Goal: Transaction & Acquisition: Purchase product/service

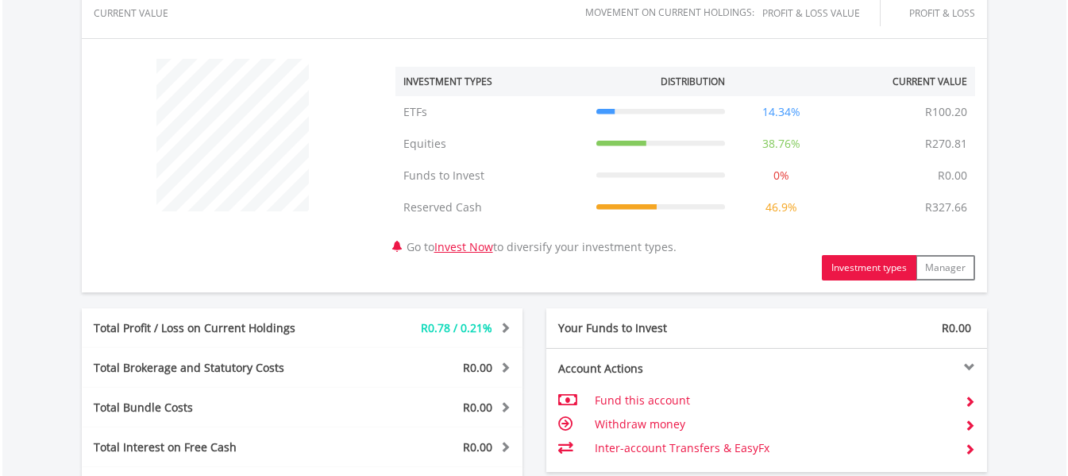
scroll to position [555, 0]
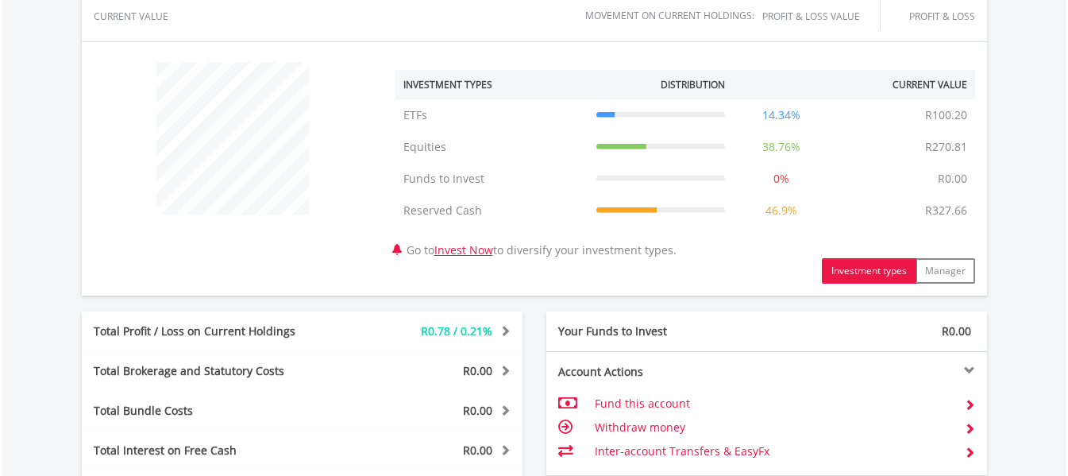
drag, startPoint x: 0, startPoint y: 0, endPoint x: 564, endPoint y: 250, distance: 617.0
drag, startPoint x: 564, startPoint y: 250, endPoint x: 270, endPoint y: 256, distance: 294.0
click at [270, 256] on div "﻿ Investment Types Distribution Current Value Show All ETFs ETFs R100.20 14.34%…" at bounding box center [535, 169] width 906 height 230
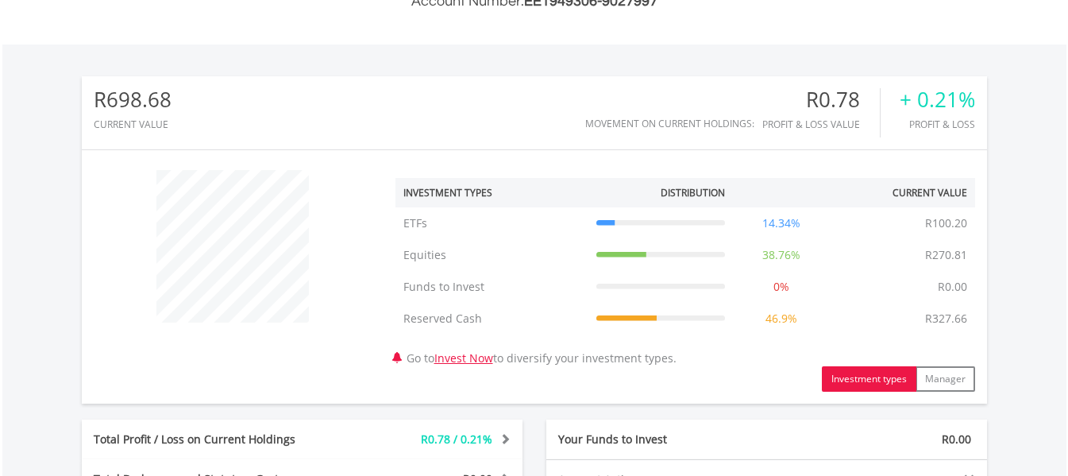
scroll to position [480, 0]
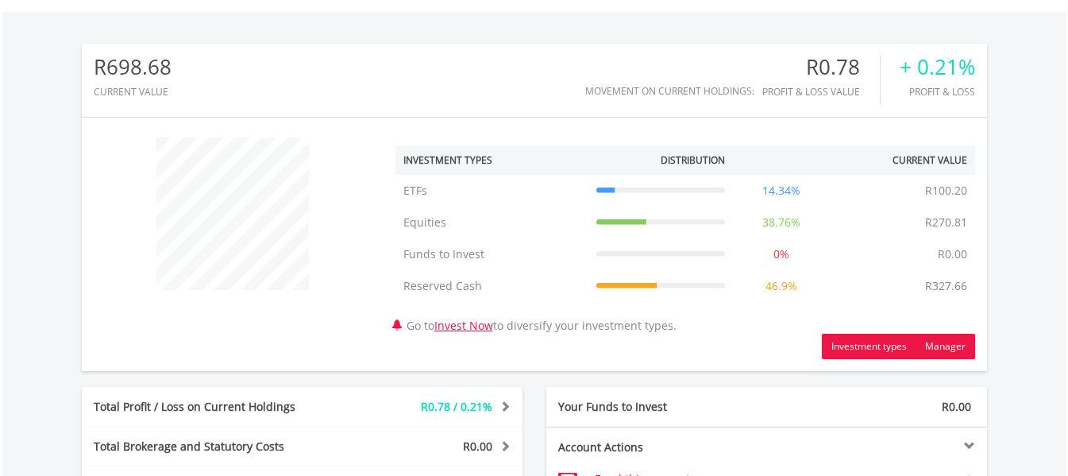
click at [961, 343] on button "Manager" at bounding box center [946, 346] width 60 height 25
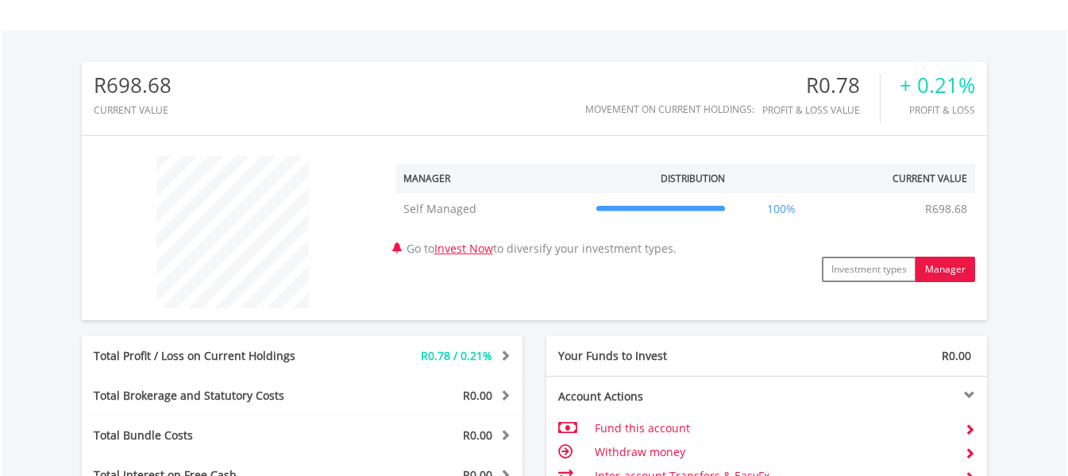
scroll to position [458, 0]
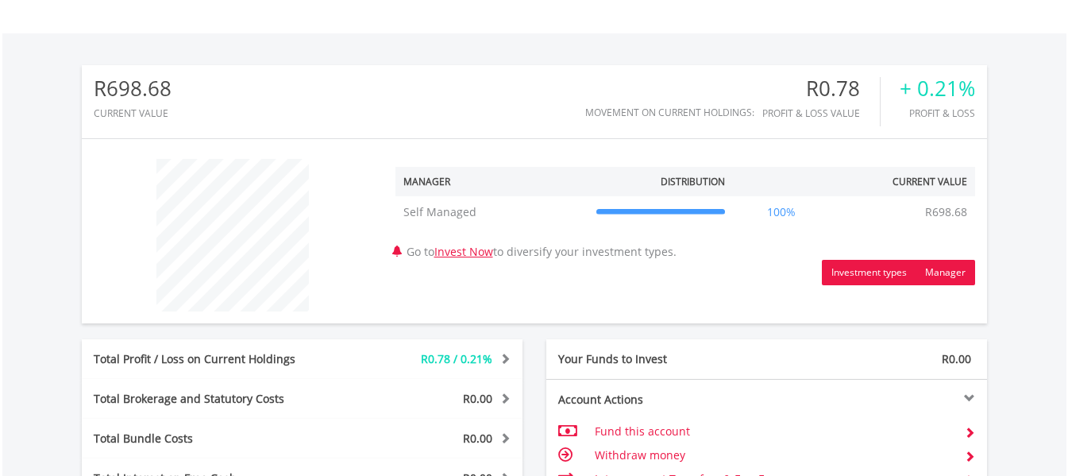
click at [875, 273] on button "Investment types" at bounding box center [869, 272] width 95 height 25
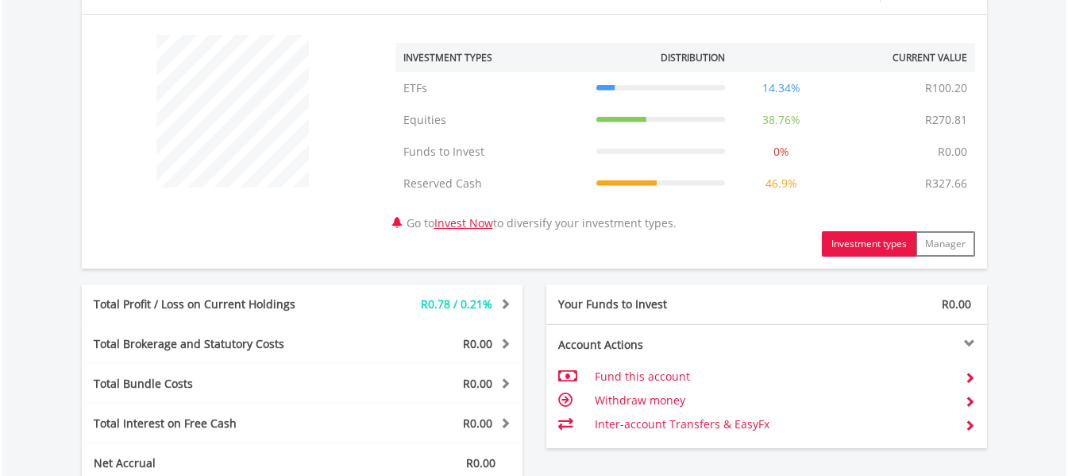
scroll to position [592, 0]
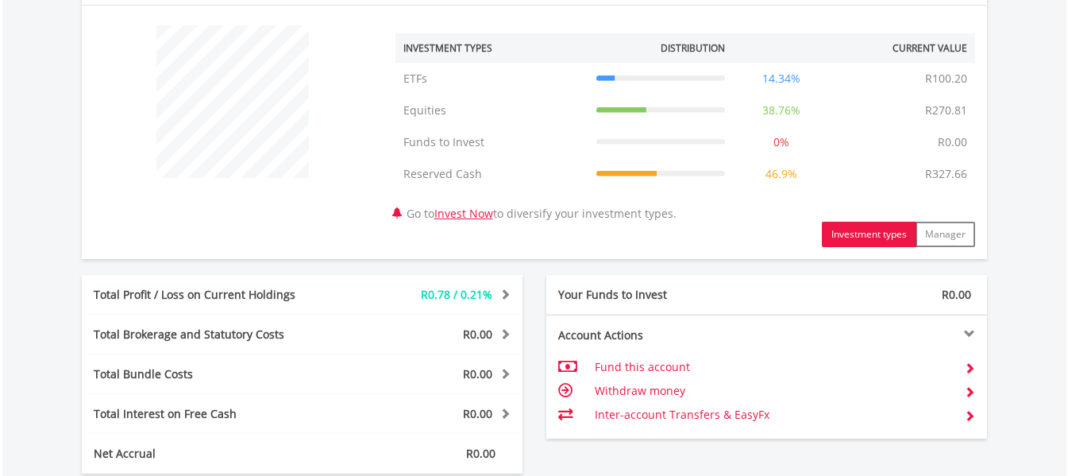
click at [441, 294] on span "R0.78 / 0.21%" at bounding box center [456, 294] width 71 height 15
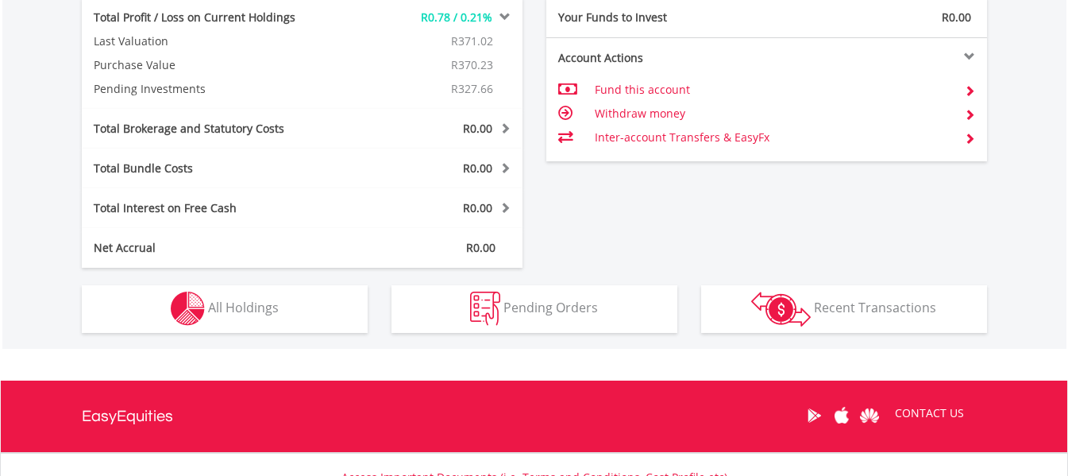
scroll to position [875, 0]
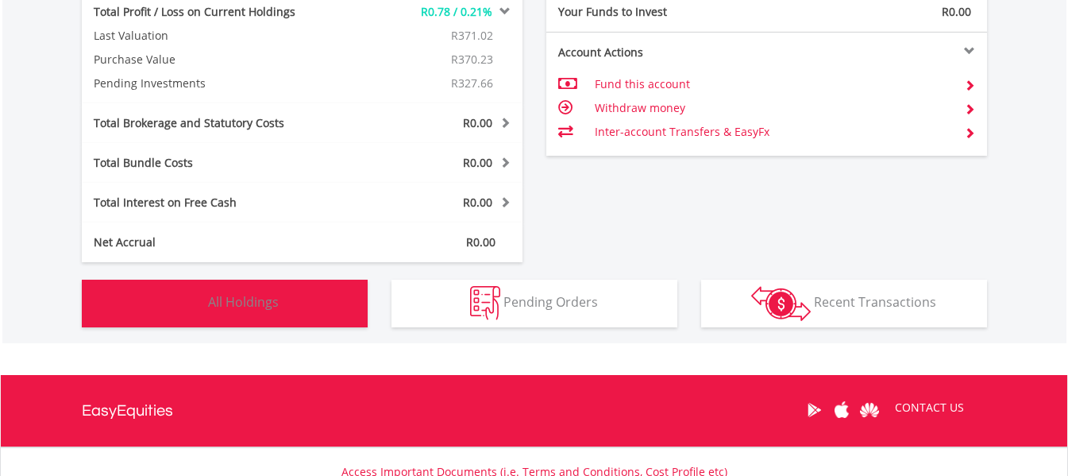
click at [366, 296] on button "Holdings All Holdings" at bounding box center [225, 304] width 286 height 48
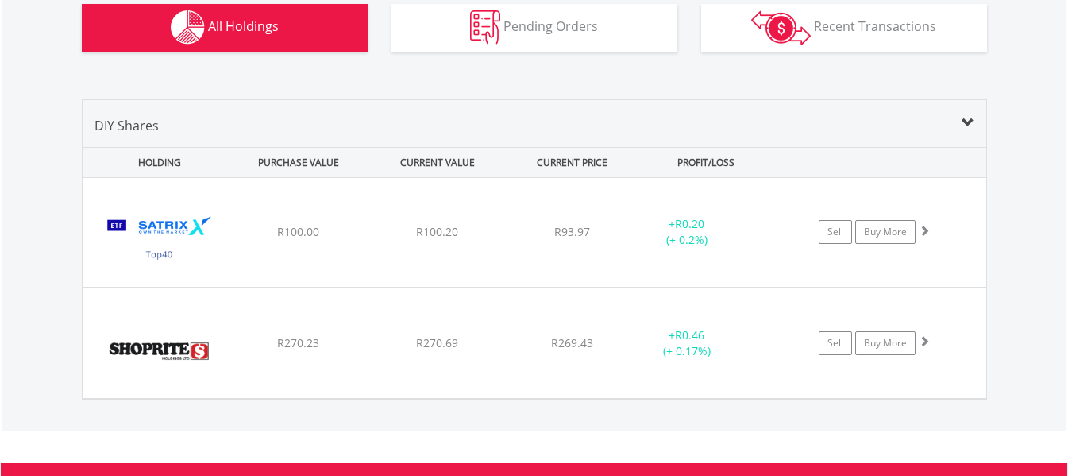
scroll to position [1152, 0]
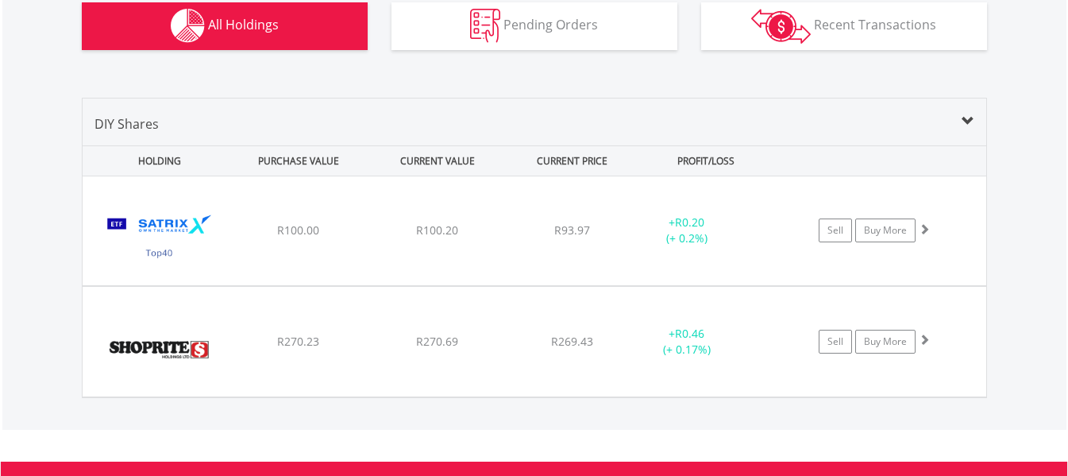
click at [970, 112] on div "DIY Shares HOLDING PURCHASE VALUE CURRENT VALUE CURRENT PRICE PROFIT/LOSS ﻿ Sat…" at bounding box center [535, 248] width 906 height 300
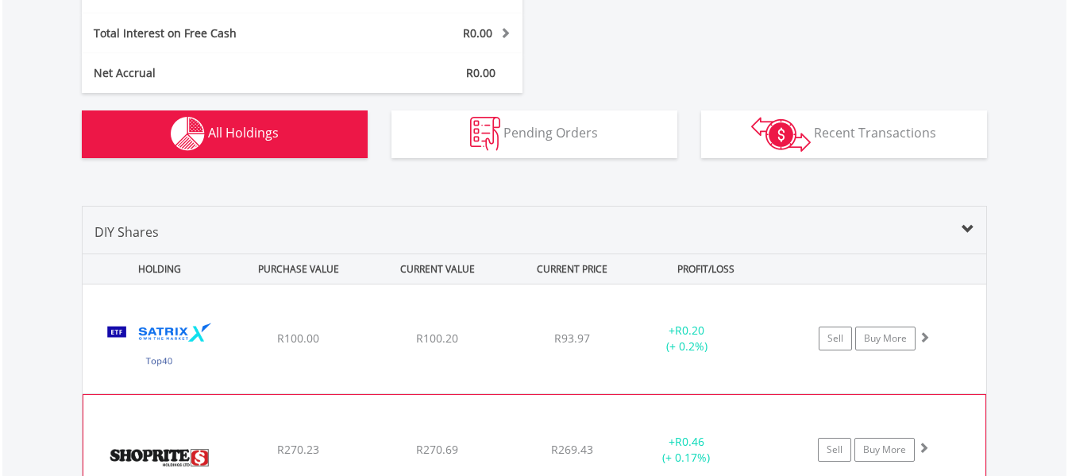
scroll to position [1043, 0]
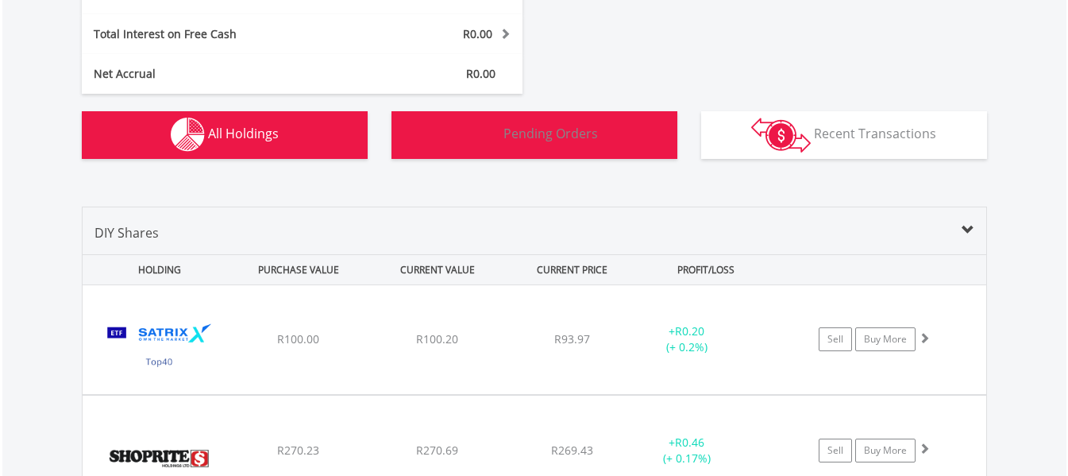
click at [567, 130] on span "Pending Orders" at bounding box center [551, 133] width 95 height 17
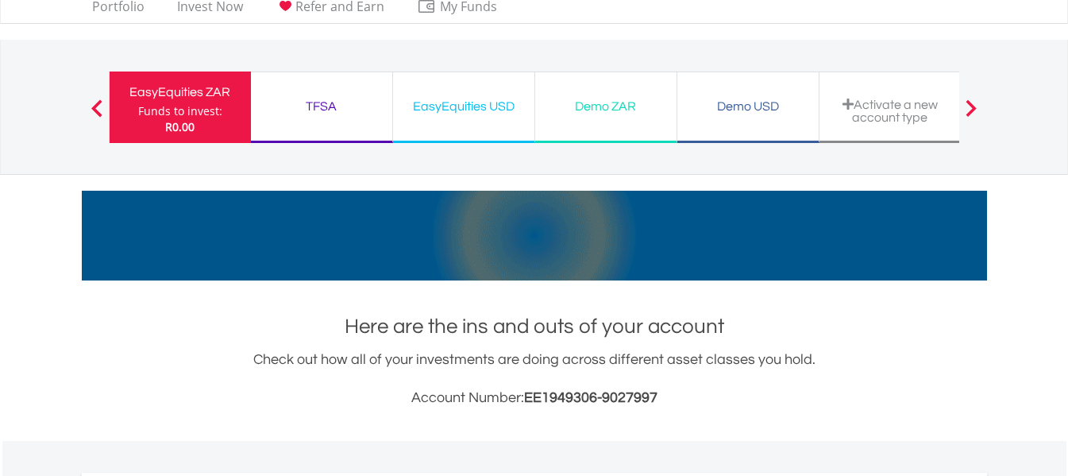
scroll to position [0, 0]
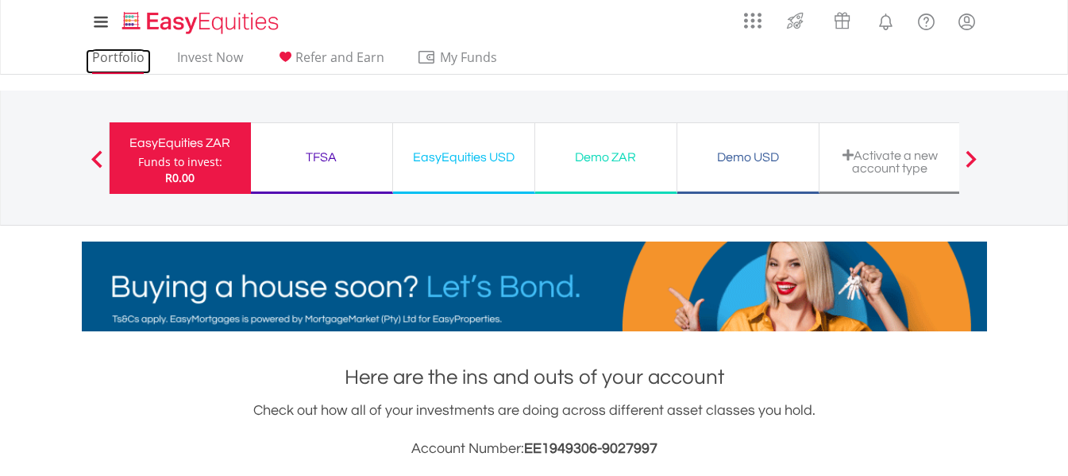
click at [126, 68] on link "Portfolio" at bounding box center [118, 61] width 65 height 25
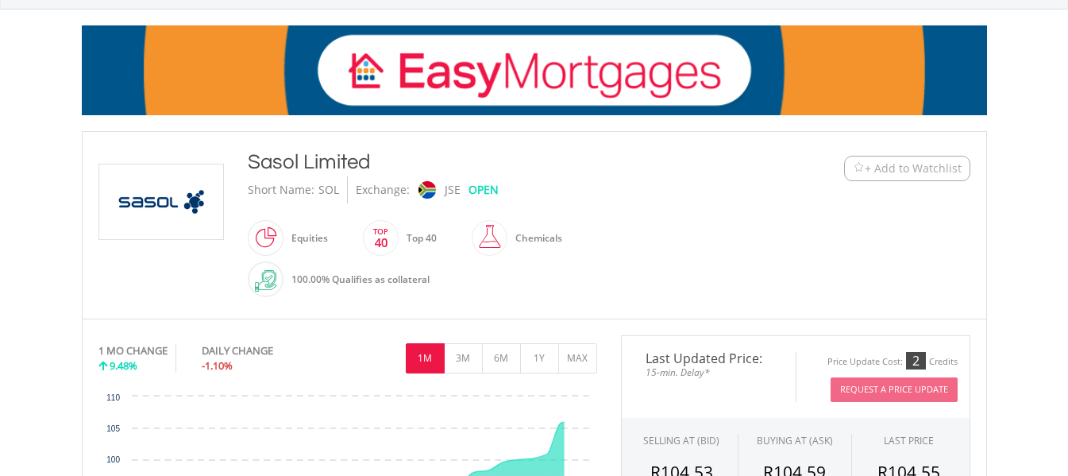
scroll to position [218, 0]
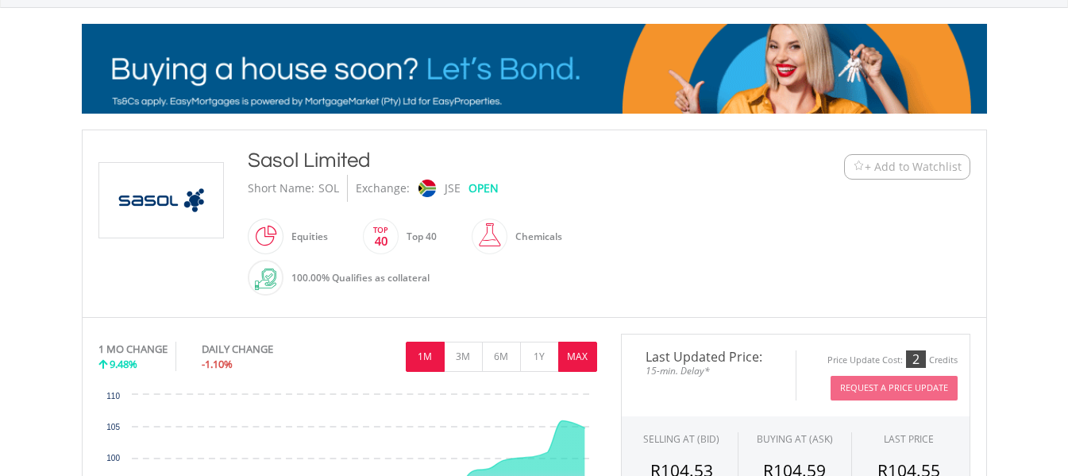
click at [562, 351] on button "MAX" at bounding box center [577, 357] width 39 height 30
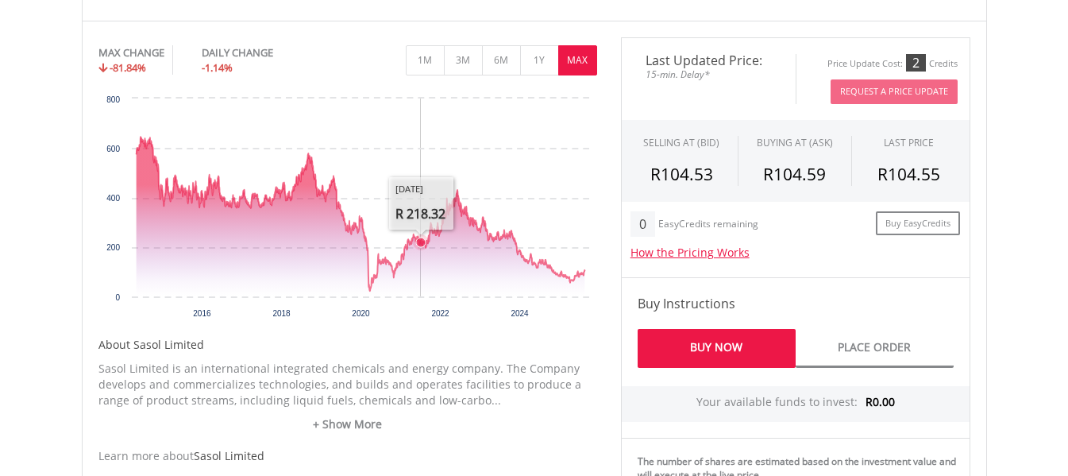
scroll to position [536, 0]
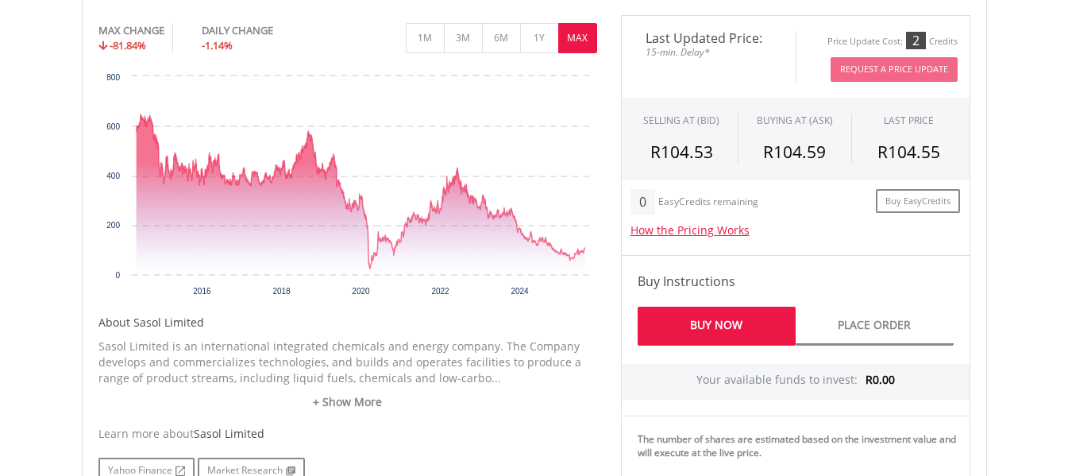
click at [581, 23] on button "MAX" at bounding box center [577, 38] width 39 height 30
click at [537, 42] on button "1Y" at bounding box center [539, 38] width 39 height 30
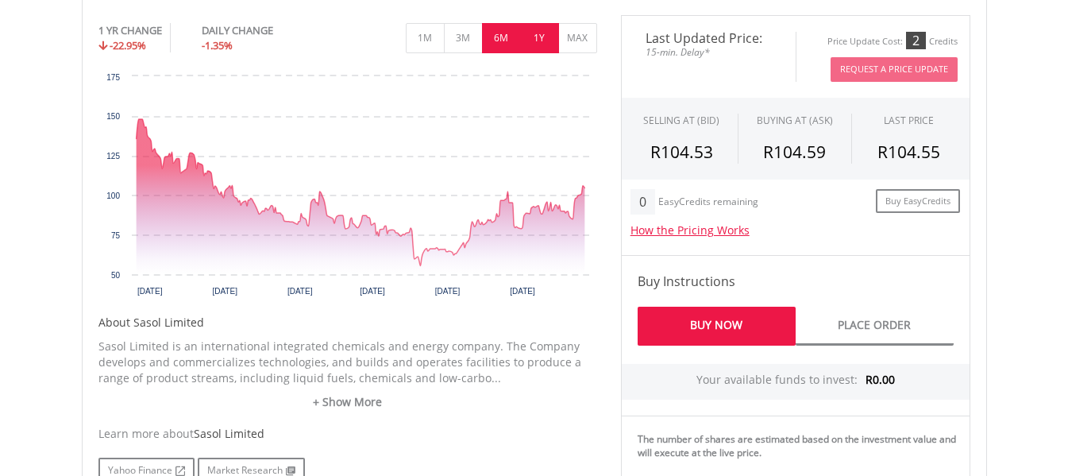
click at [499, 42] on button "6M" at bounding box center [501, 38] width 39 height 30
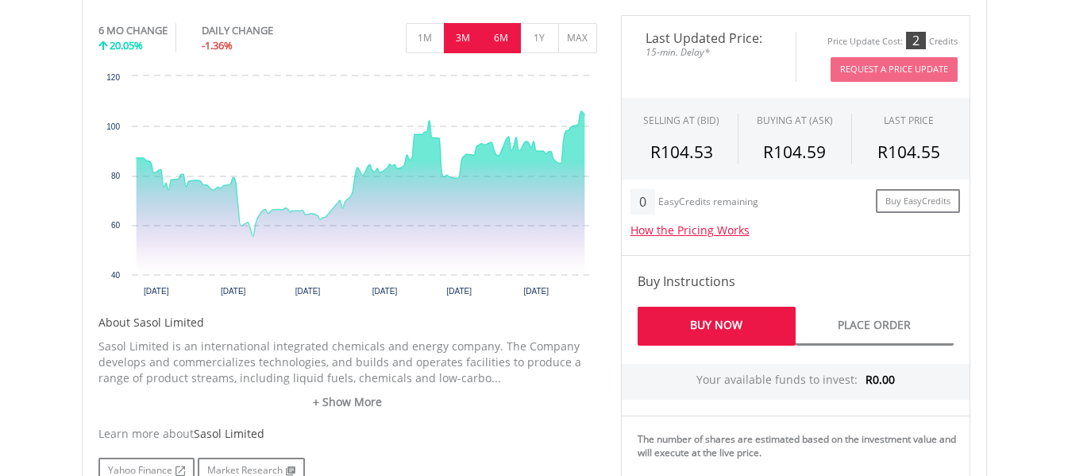
click at [468, 45] on button "3M" at bounding box center [463, 38] width 39 height 30
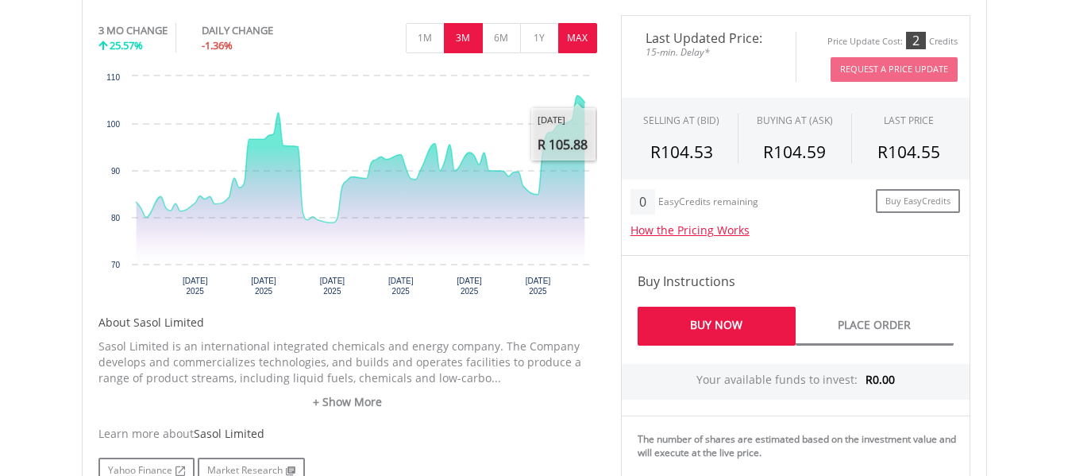
click at [579, 42] on button "MAX" at bounding box center [577, 38] width 39 height 30
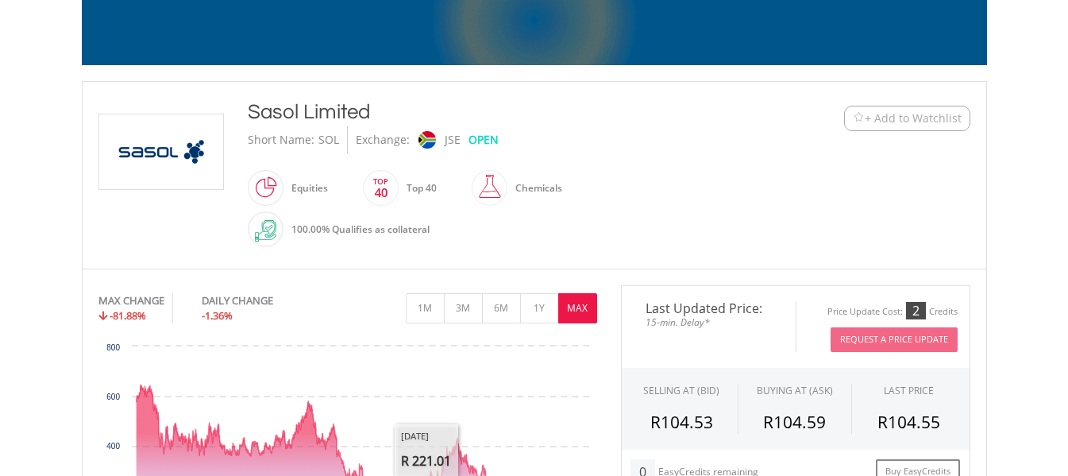
scroll to position [0, 0]
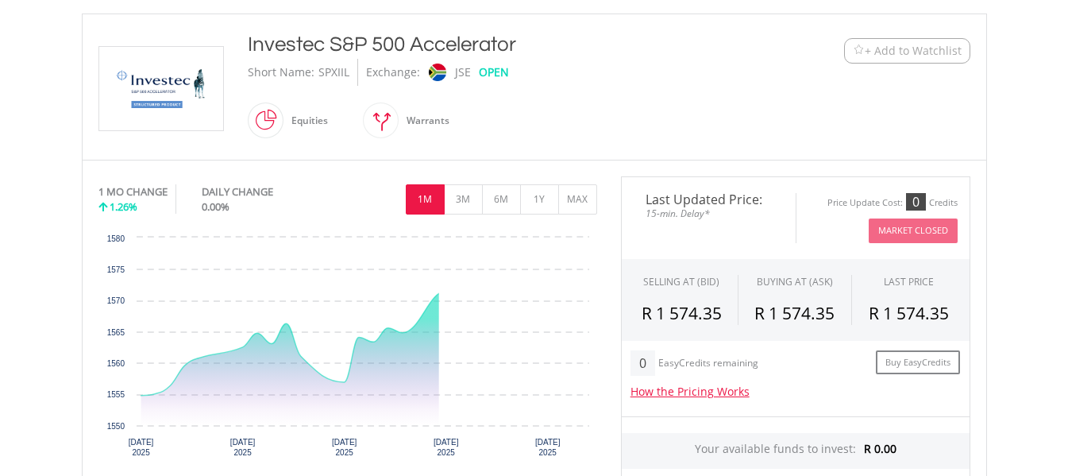
scroll to position [335, 0]
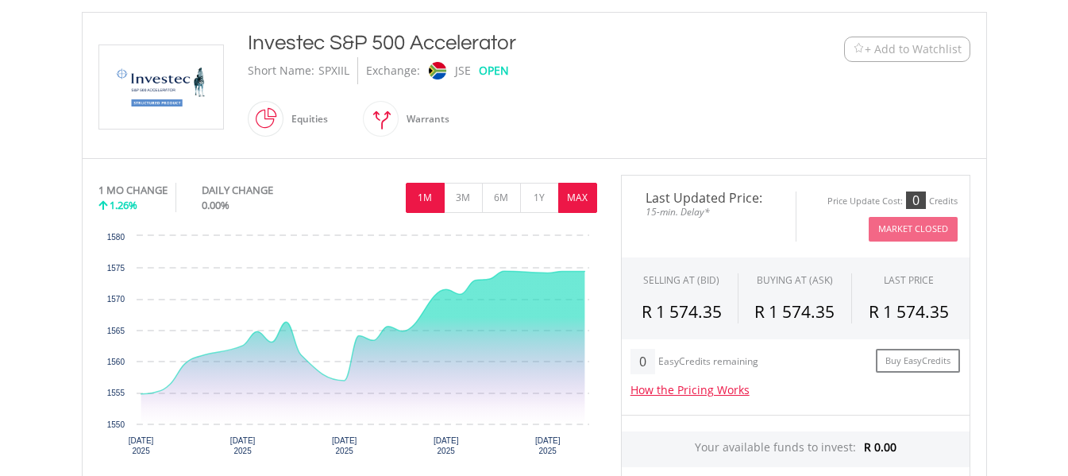
click at [575, 189] on button "MAX" at bounding box center [577, 198] width 39 height 30
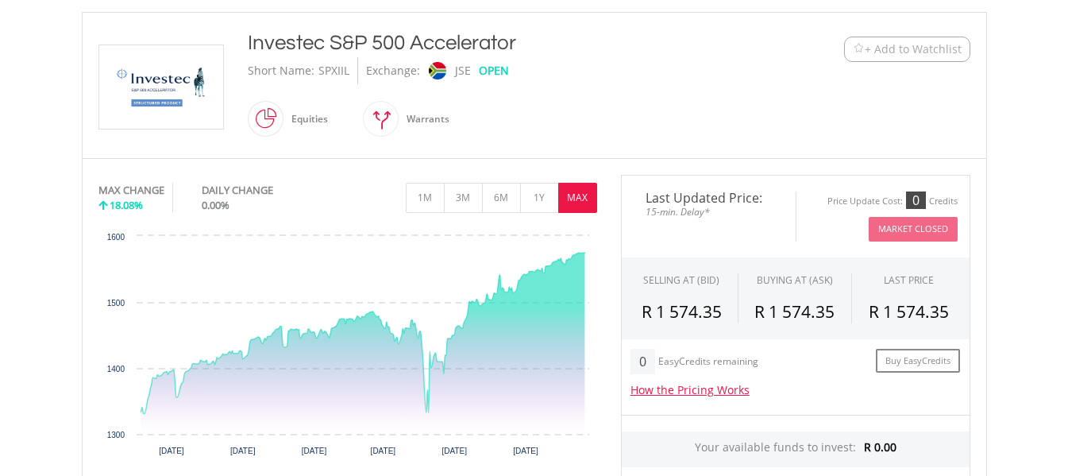
click at [569, 201] on button "MAX" at bounding box center [577, 198] width 39 height 30
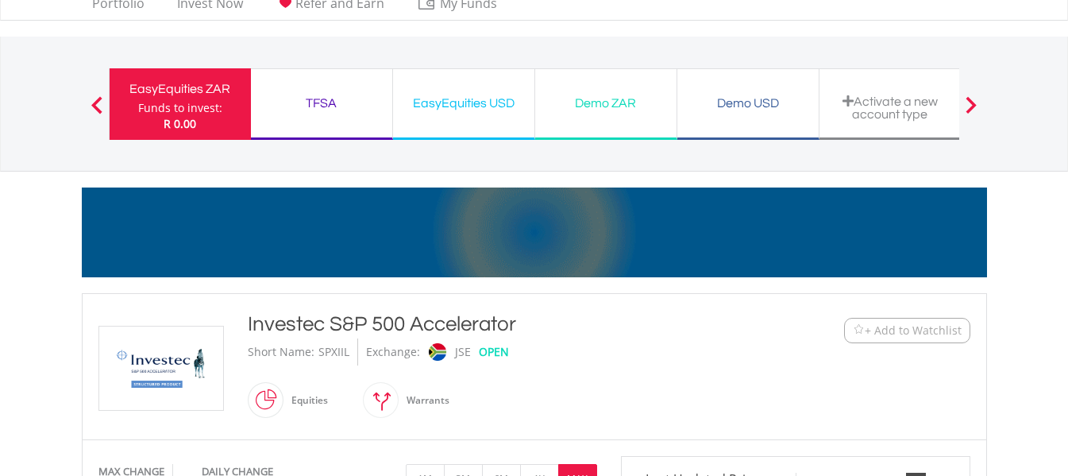
scroll to position [0, 0]
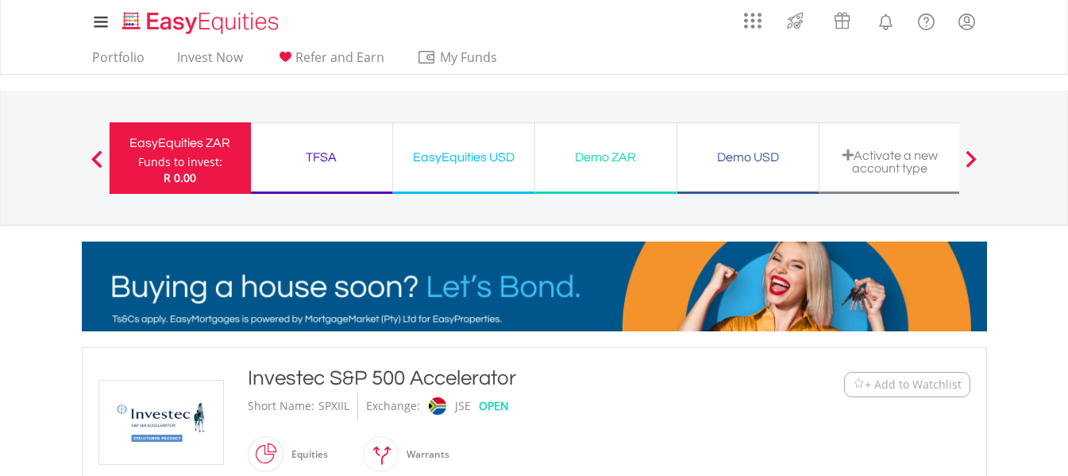
click at [942, 160] on div "Activate a new account type" at bounding box center [890, 162] width 122 height 26
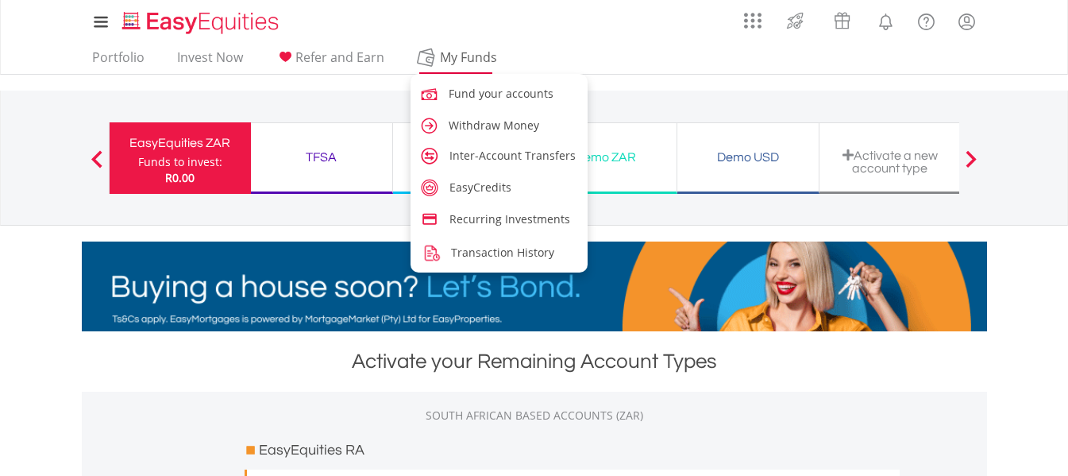
click at [450, 48] on span "My Funds" at bounding box center [469, 57] width 104 height 21
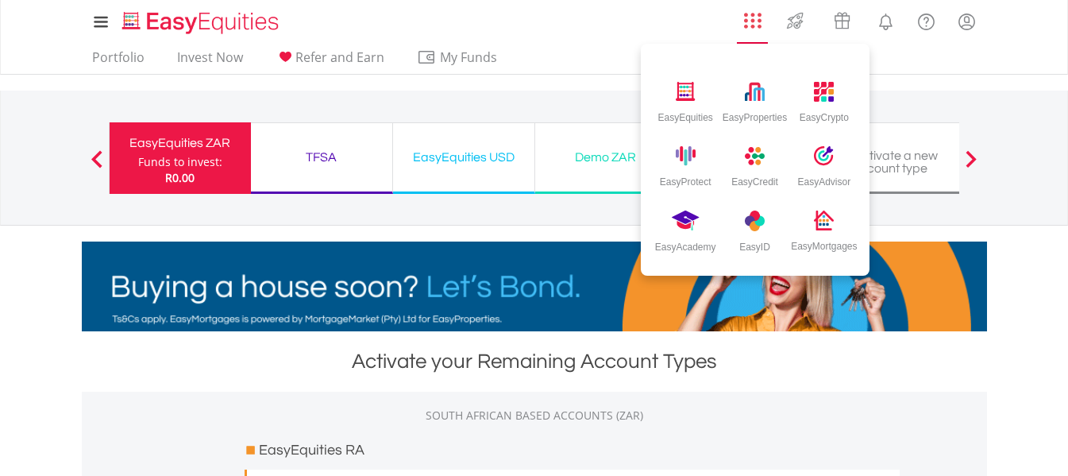
click at [751, 6] on link "AppsGrid" at bounding box center [753, 16] width 38 height 25
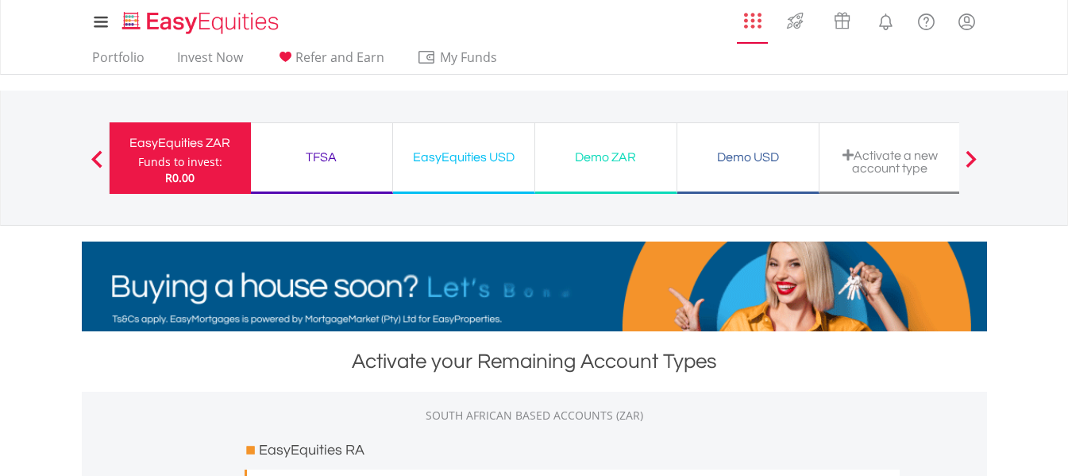
click at [751, 6] on link "AppsGrid" at bounding box center [753, 16] width 38 height 25
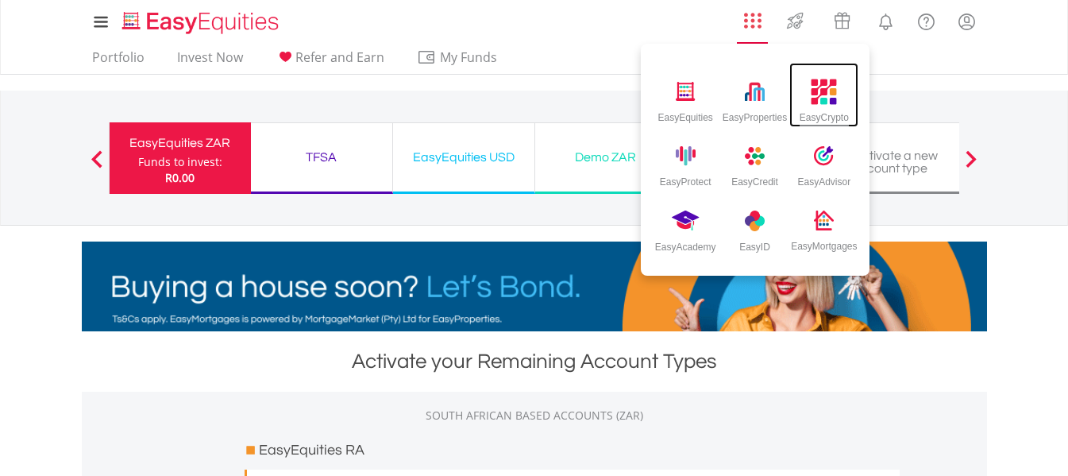
click at [813, 118] on div "EasyCrypto" at bounding box center [824, 114] width 49 height 17
